Goal: Task Accomplishment & Management: Manage account settings

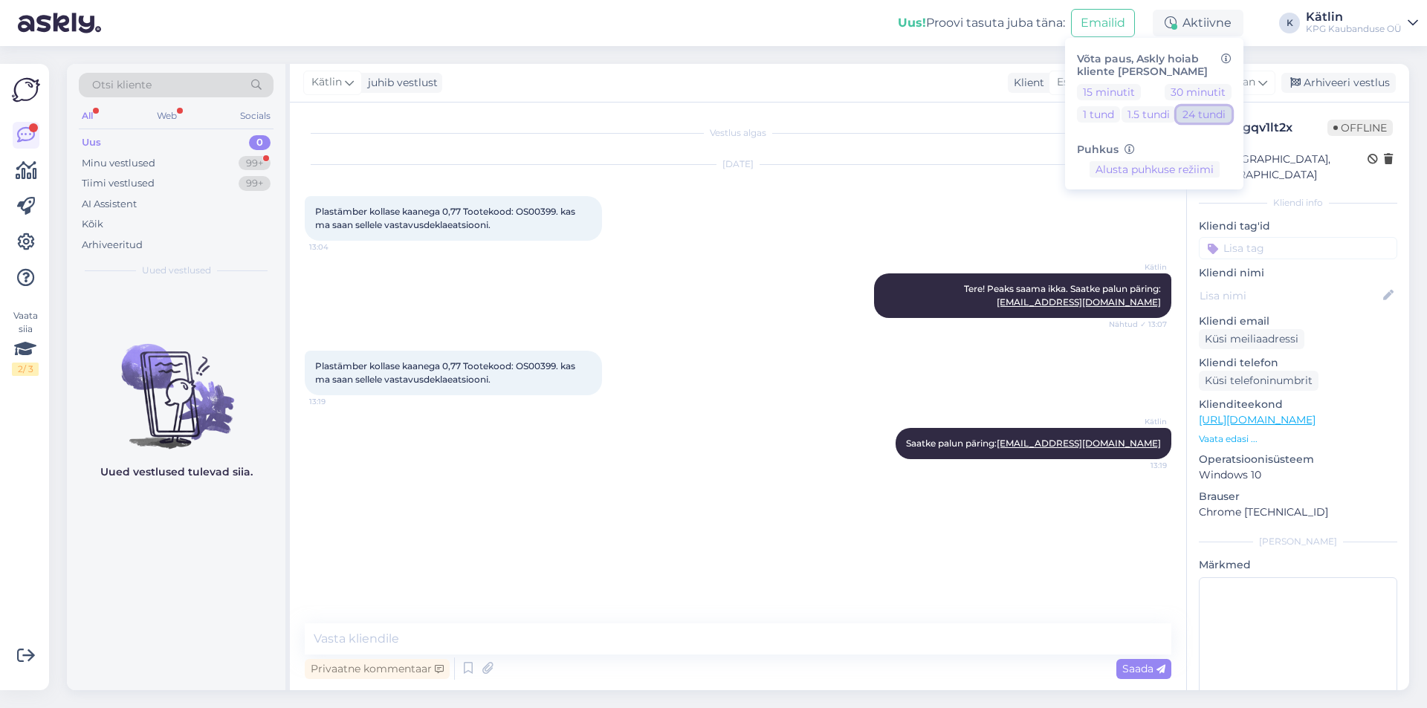
click at [1196, 114] on button "24 tundi" at bounding box center [1204, 114] width 55 height 16
click at [1166, 218] on button "Lõpeta paus" at bounding box center [1154, 216] width 75 height 16
click at [30, 236] on icon at bounding box center [26, 242] width 18 height 18
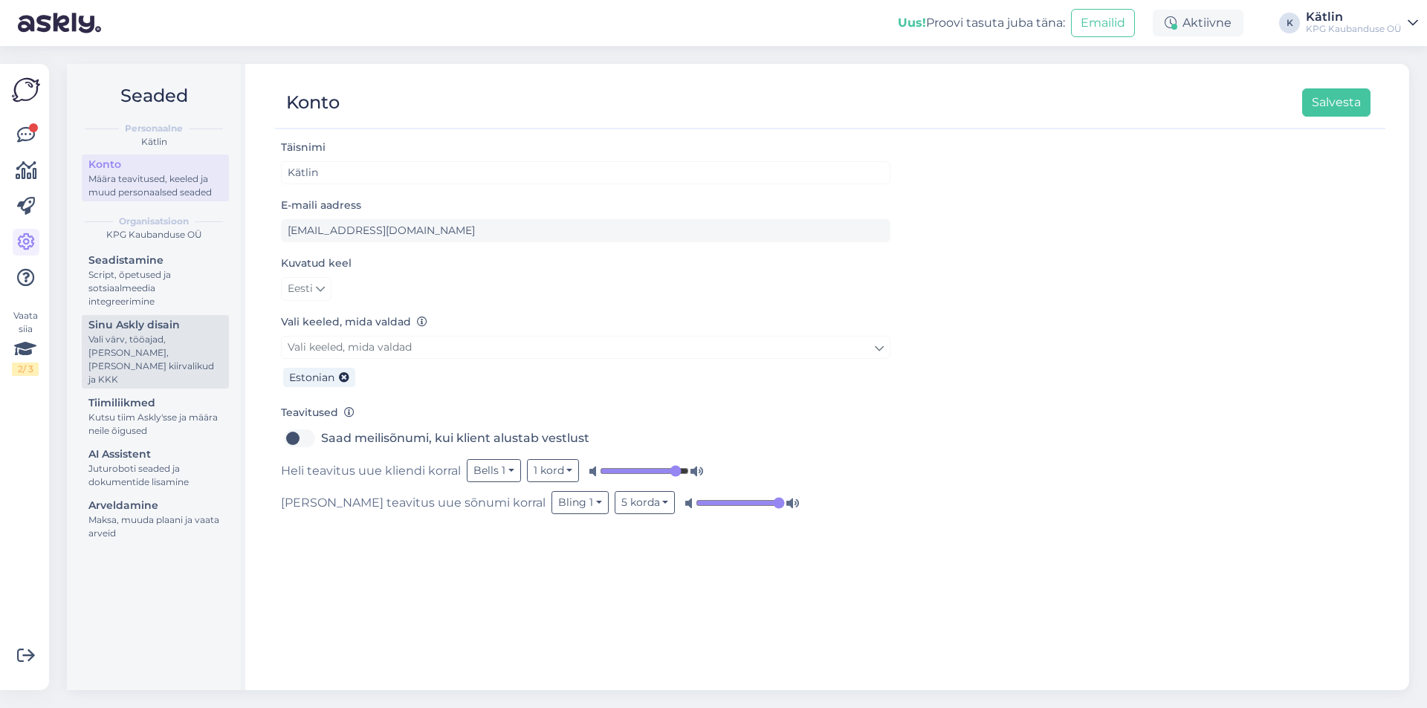
click at [166, 341] on div "Vali värv, tööajad, [PERSON_NAME], [PERSON_NAME] kiirvalikud ja KKK" at bounding box center [155, 360] width 134 height 54
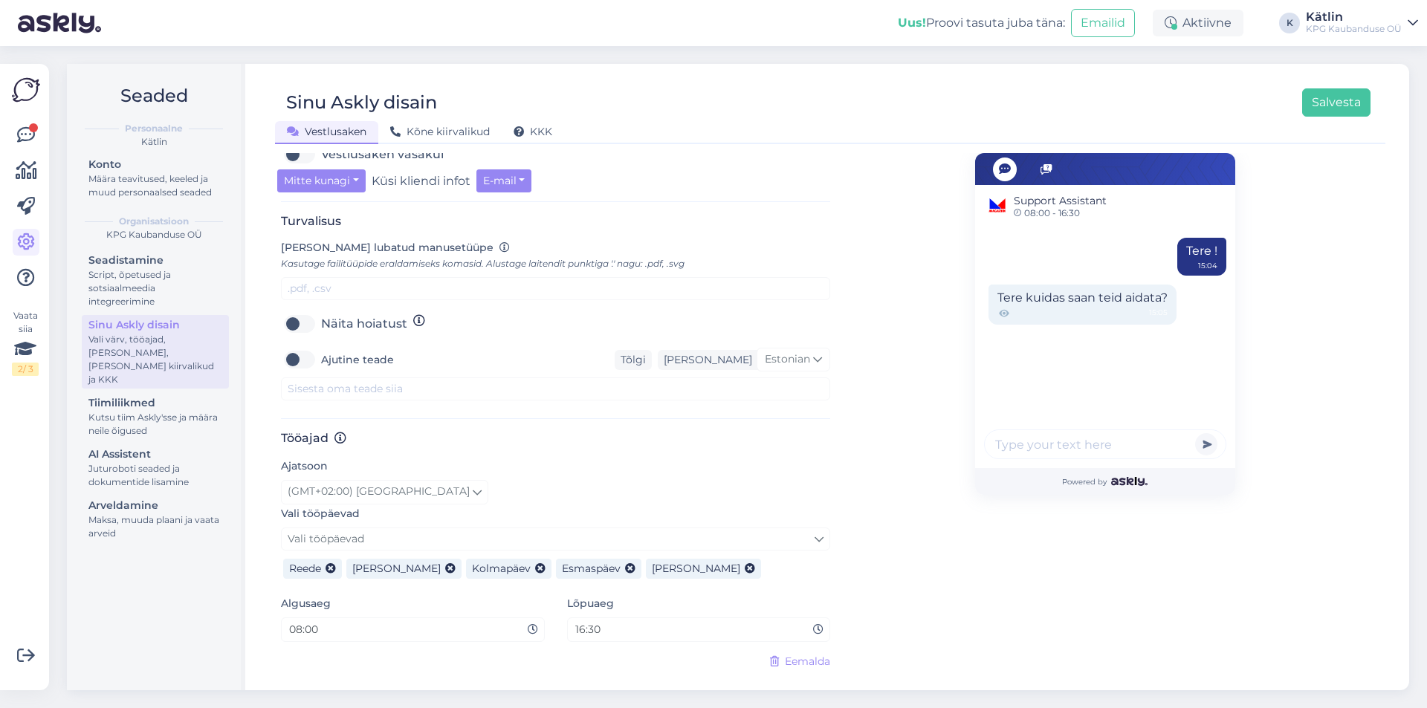
scroll to position [564, 0]
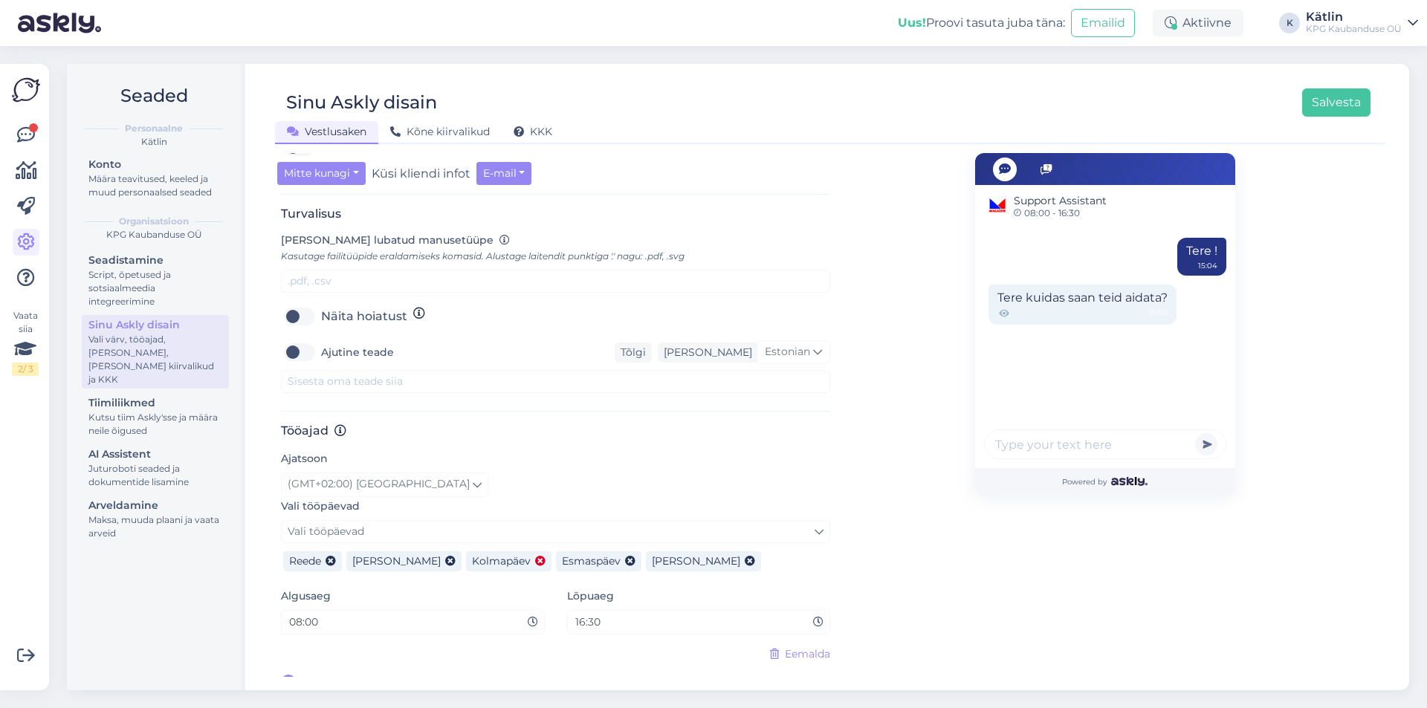
click at [535, 557] on icon at bounding box center [540, 562] width 10 height 10
click at [1335, 105] on button "Salvesta" at bounding box center [1336, 102] width 68 height 28
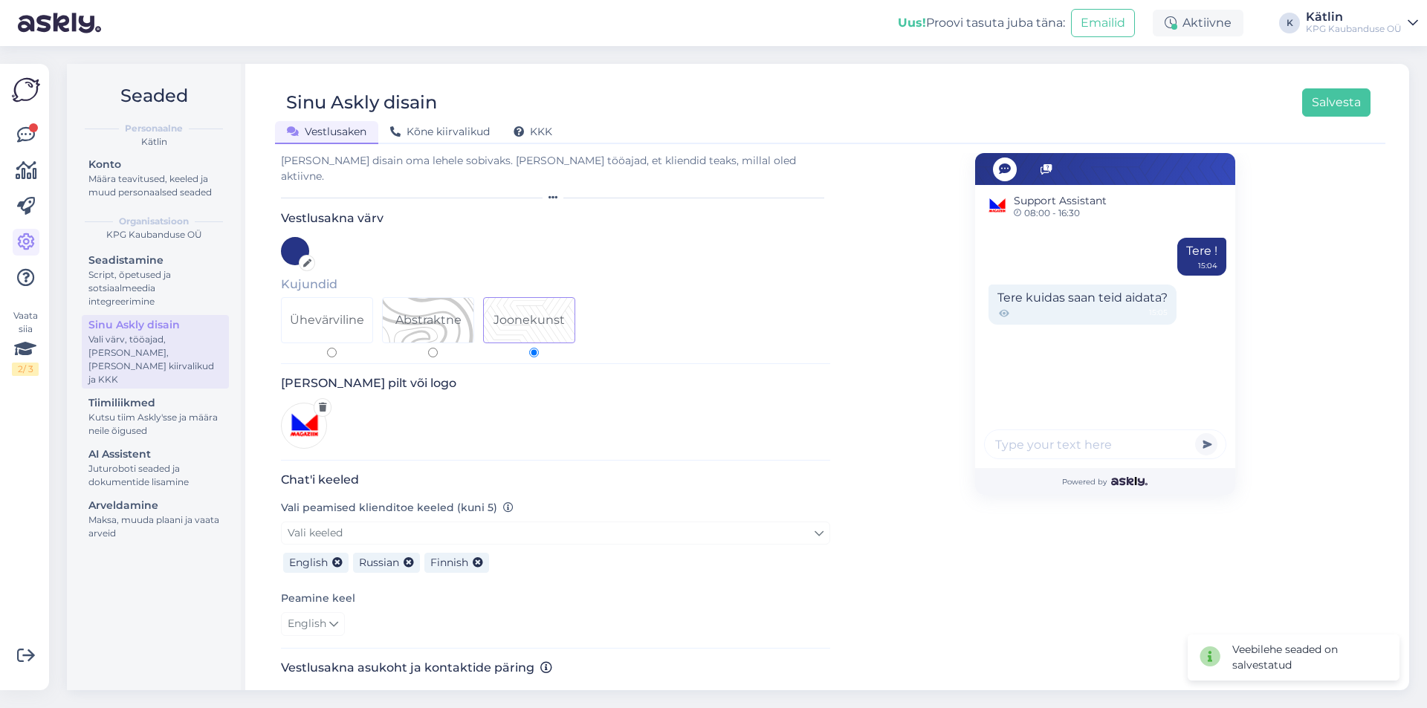
scroll to position [0, 0]
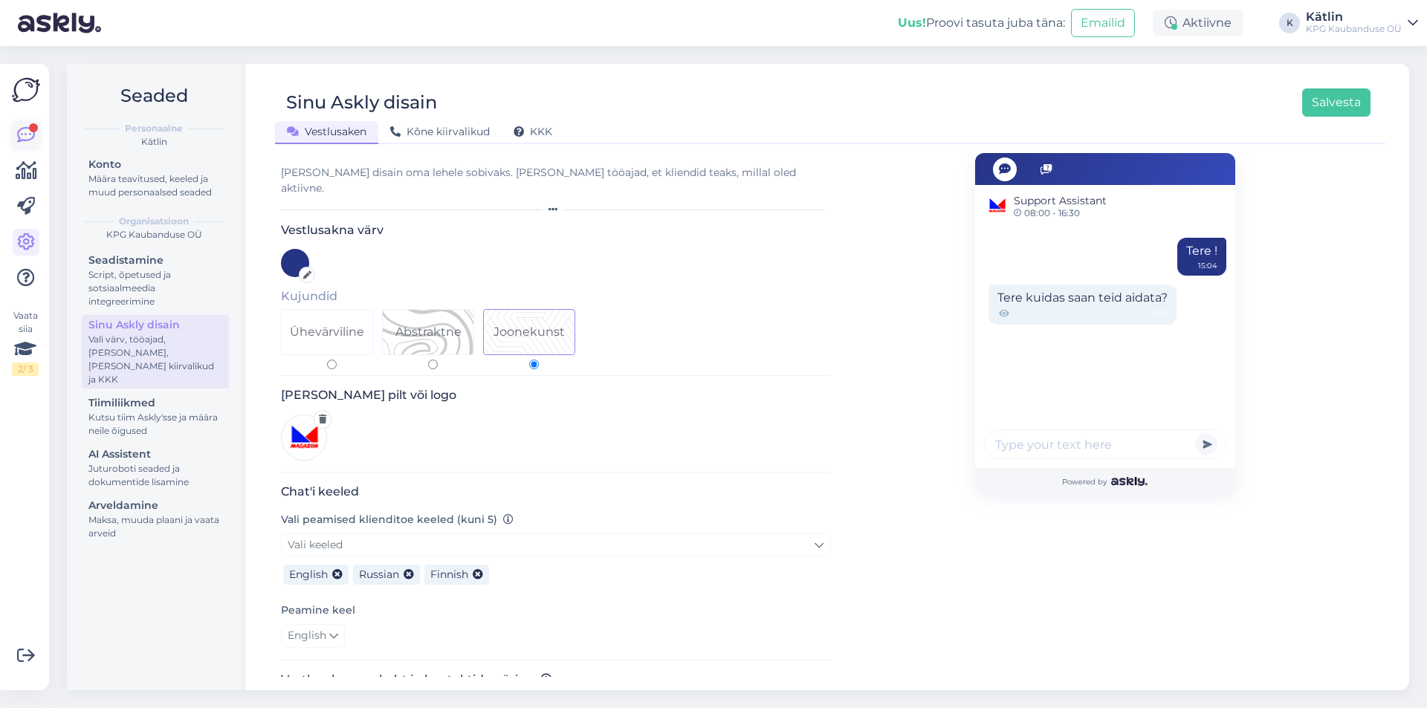
click at [31, 136] on icon at bounding box center [26, 135] width 18 height 18
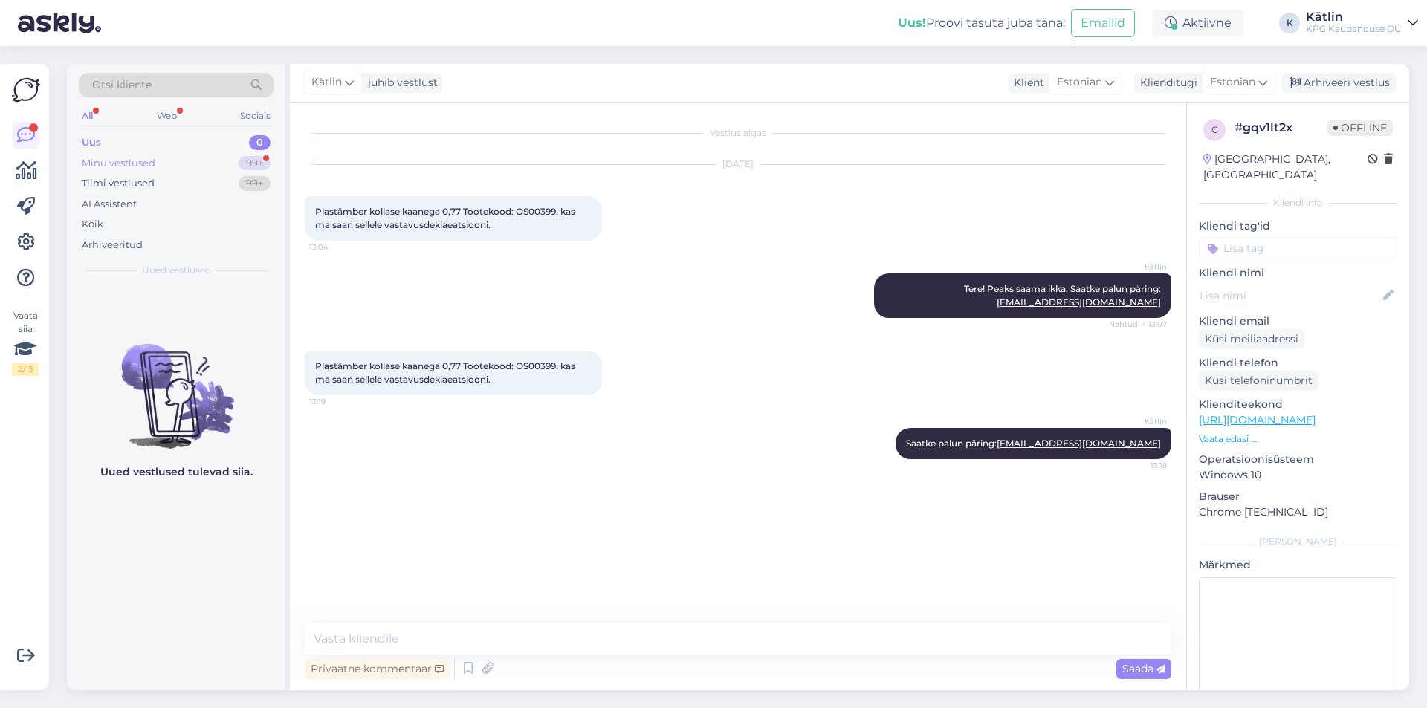
click at [197, 158] on div "Minu vestlused 99+" at bounding box center [176, 163] width 195 height 21
